Goal: Navigation & Orientation: Find specific page/section

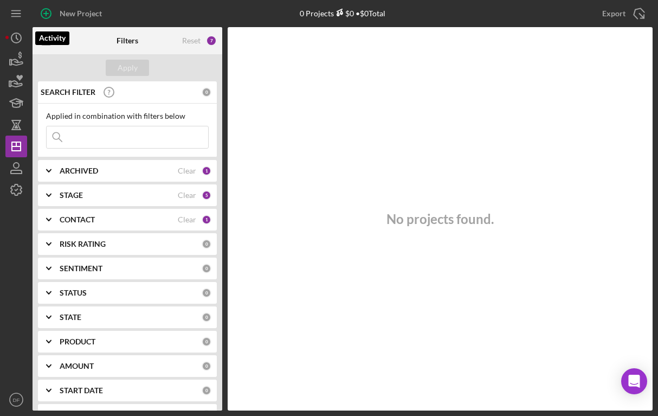
click at [12, 34] on icon "Icon/History" at bounding box center [16, 37] width 27 height 27
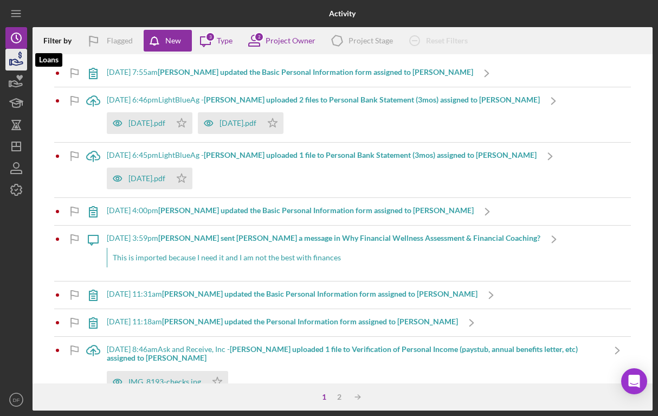
click at [11, 57] on icon "button" at bounding box center [16, 59] width 27 height 27
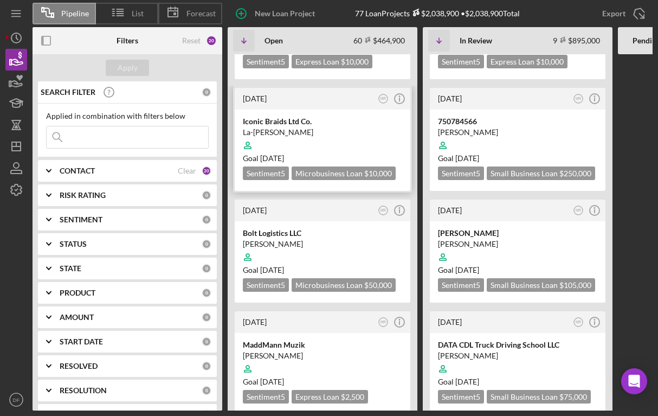
scroll to position [489, 0]
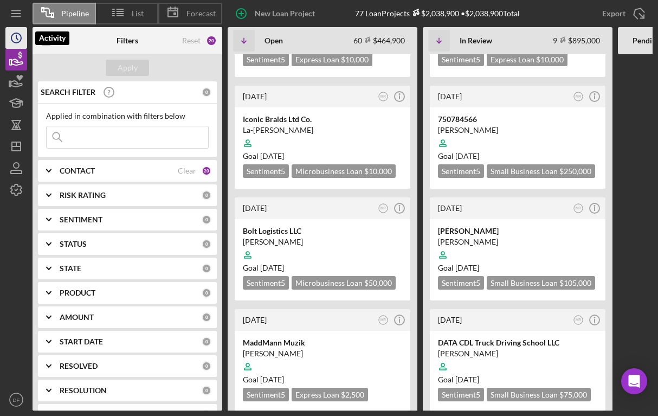
click at [9, 34] on icon "Icon/History" at bounding box center [16, 37] width 27 height 27
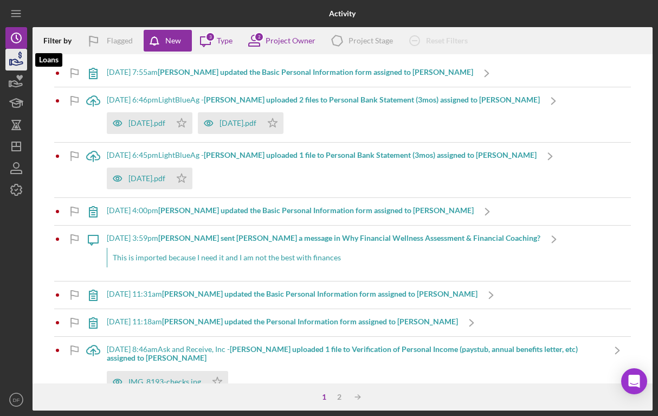
click at [21, 61] on icon "button" at bounding box center [16, 59] width 27 height 27
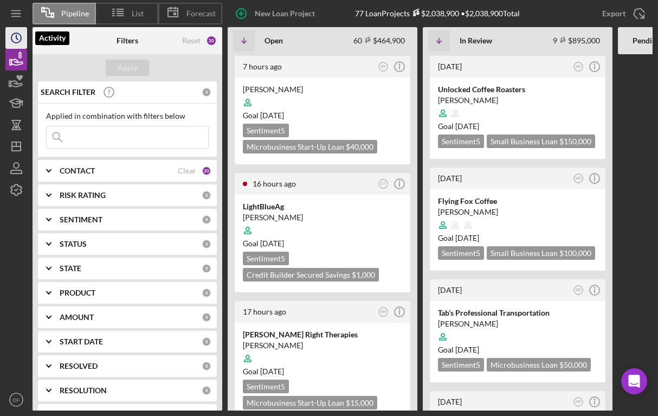
click at [14, 33] on icon "Icon/History" at bounding box center [16, 37] width 27 height 27
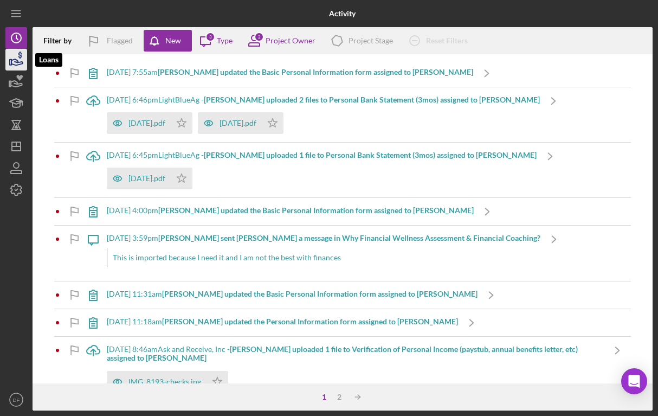
click at [15, 50] on icon "button" at bounding box center [16, 59] width 27 height 27
